Goal: Task Accomplishment & Management: Use online tool/utility

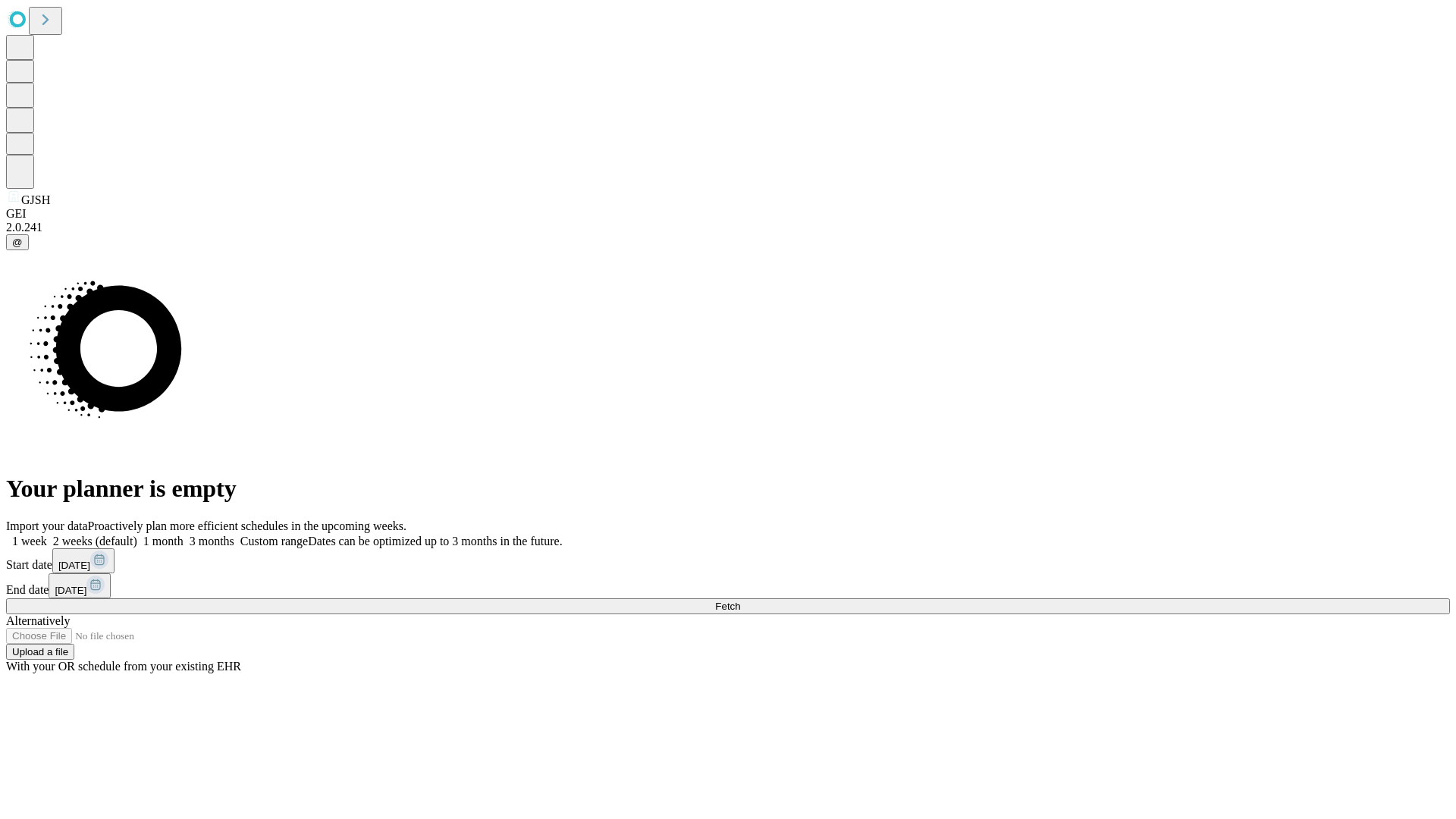
click at [740, 601] on span "Fetch" at bounding box center [728, 607] width 25 height 12
